Goal: Transaction & Acquisition: Obtain resource

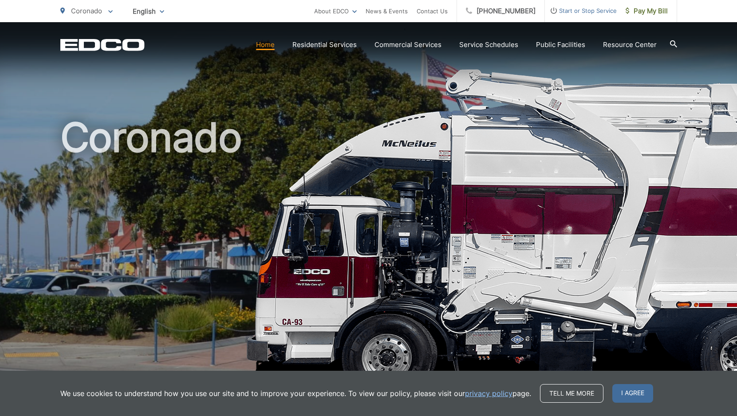
click at [106, 21] on div "Coronado To change your zip code, enter it below and press change. Change Take …" at bounding box center [86, 11] width 52 height 22
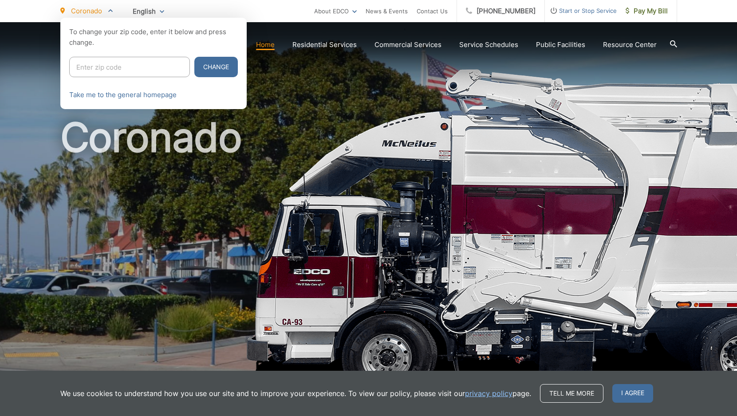
click at [110, 73] on input "Enter zip code" at bounding box center [129, 67] width 121 height 20
type input "91932"
click at [194, 67] on button "Change" at bounding box center [215, 67] width 43 height 20
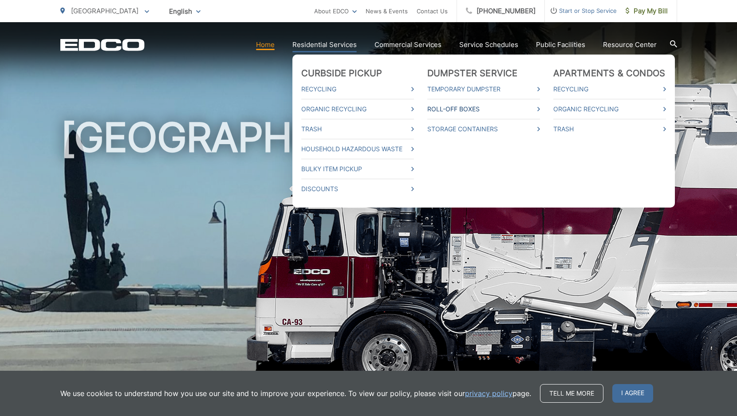
click at [469, 108] on link "Roll-Off Boxes" at bounding box center [483, 109] width 113 height 11
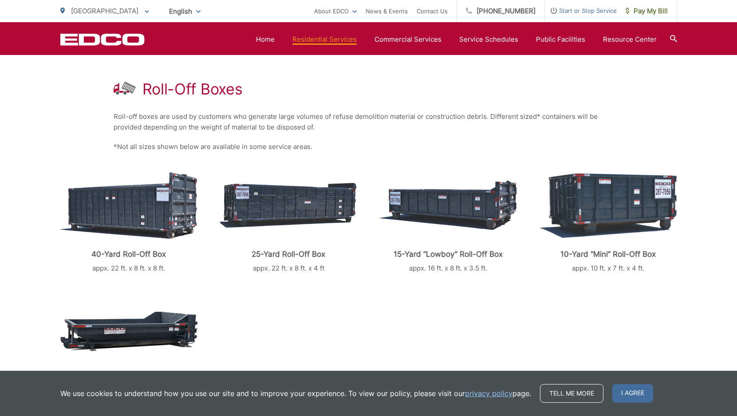
scroll to position [141, 0]
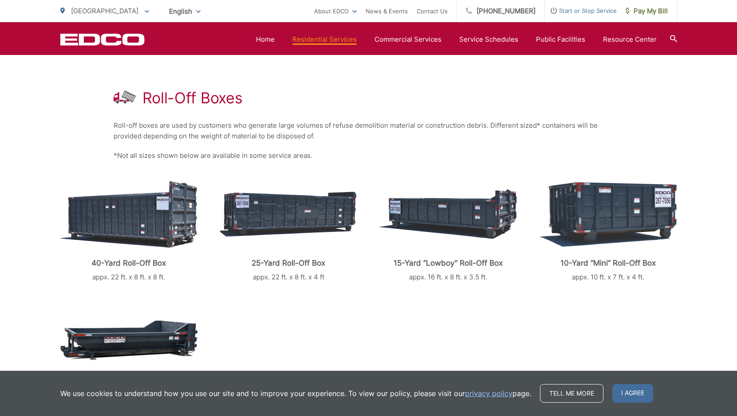
click at [156, 229] on img at bounding box center [128, 214] width 137 height 67
click at [133, 252] on div "40-Yard Roll-Off Box appx. 22 ft. x 8 ft. x 8 ft." at bounding box center [128, 231] width 137 height 104
click at [133, 222] on img at bounding box center [128, 214] width 137 height 67
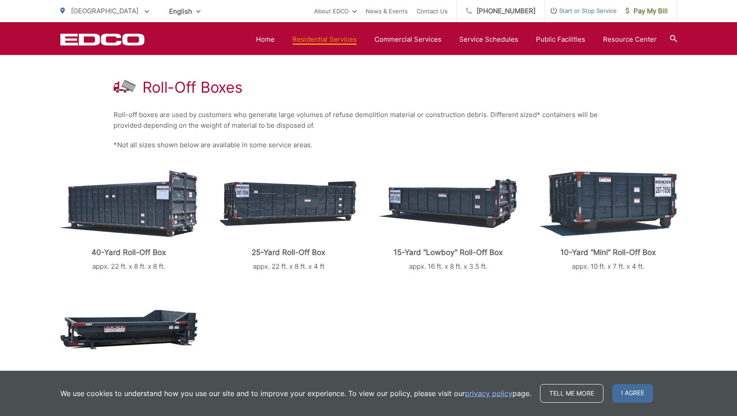
scroll to position [149, 0]
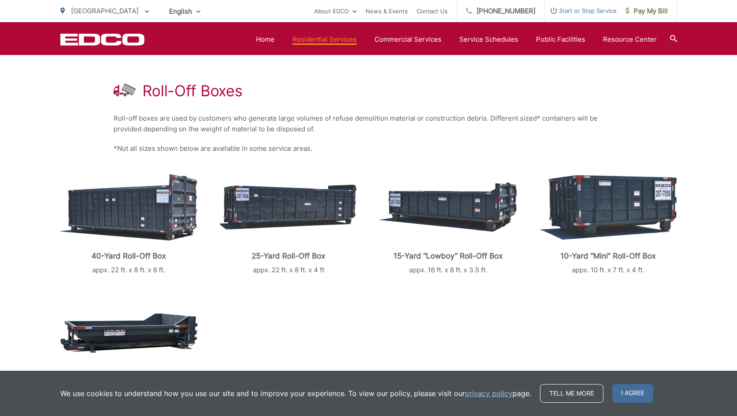
click at [136, 216] on img at bounding box center [128, 207] width 137 height 67
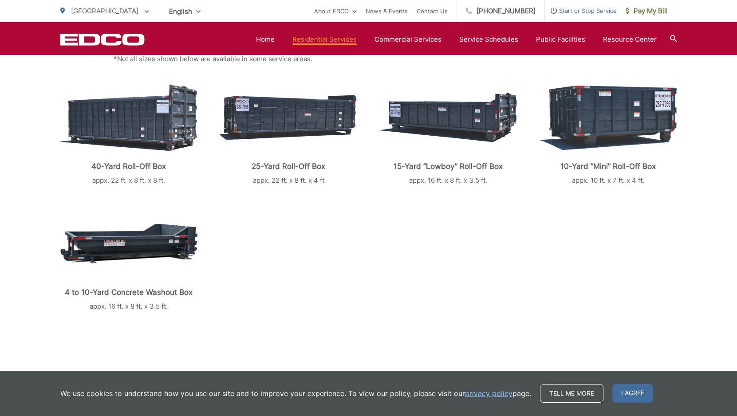
scroll to position [233, 0]
